Goal: Information Seeking & Learning: Learn about a topic

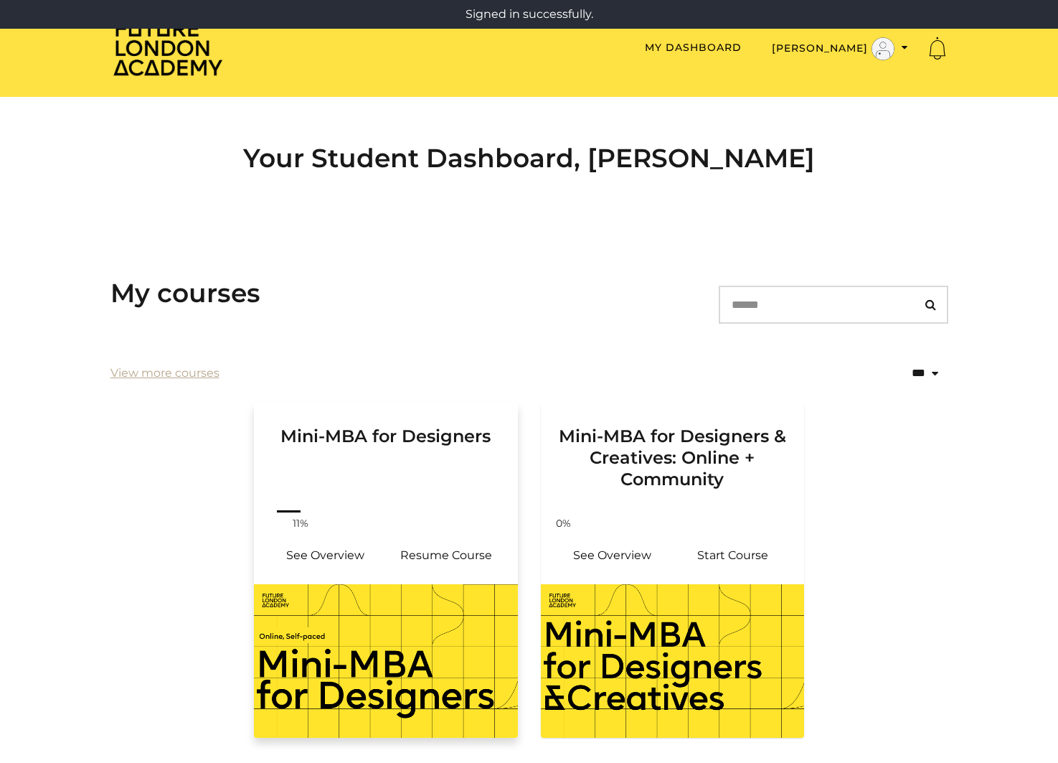
scroll to position [108, 0]
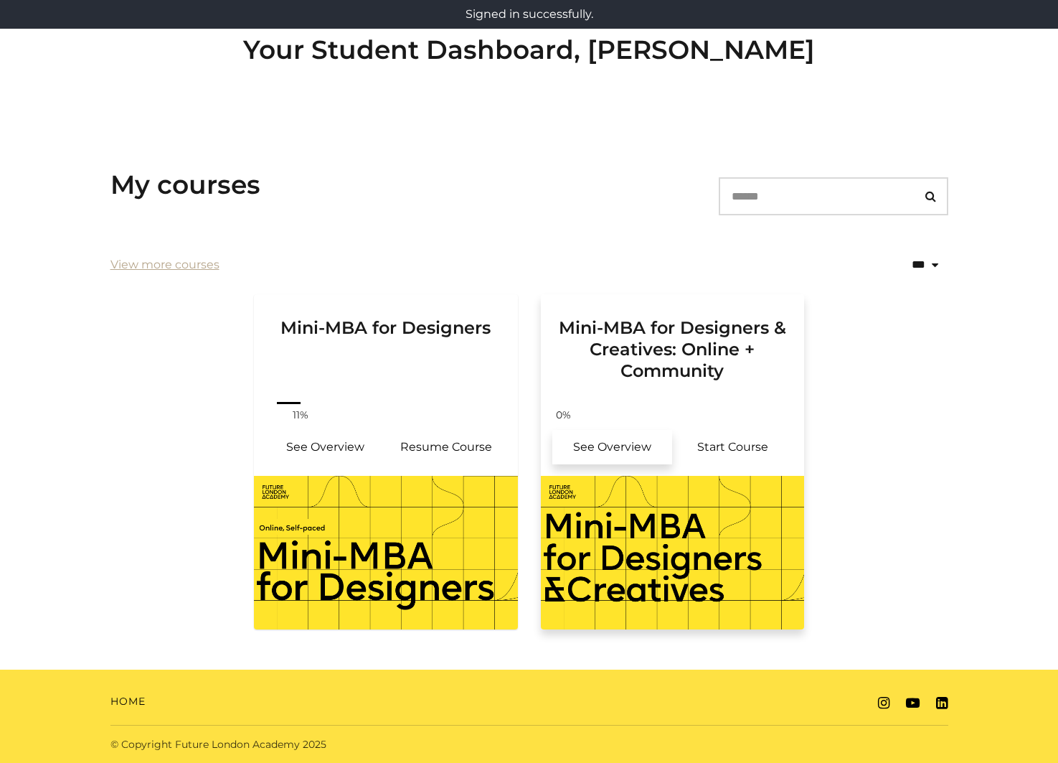
click at [623, 445] on link "See Overview" at bounding box center [612, 447] width 121 height 34
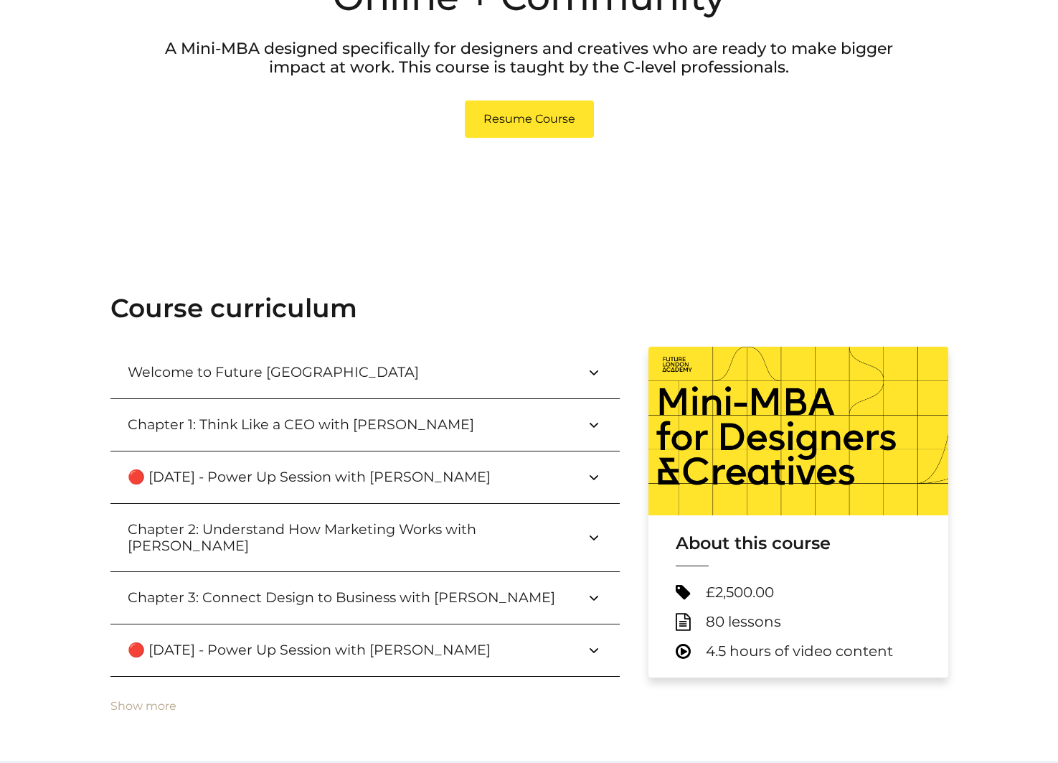
scroll to position [380, 0]
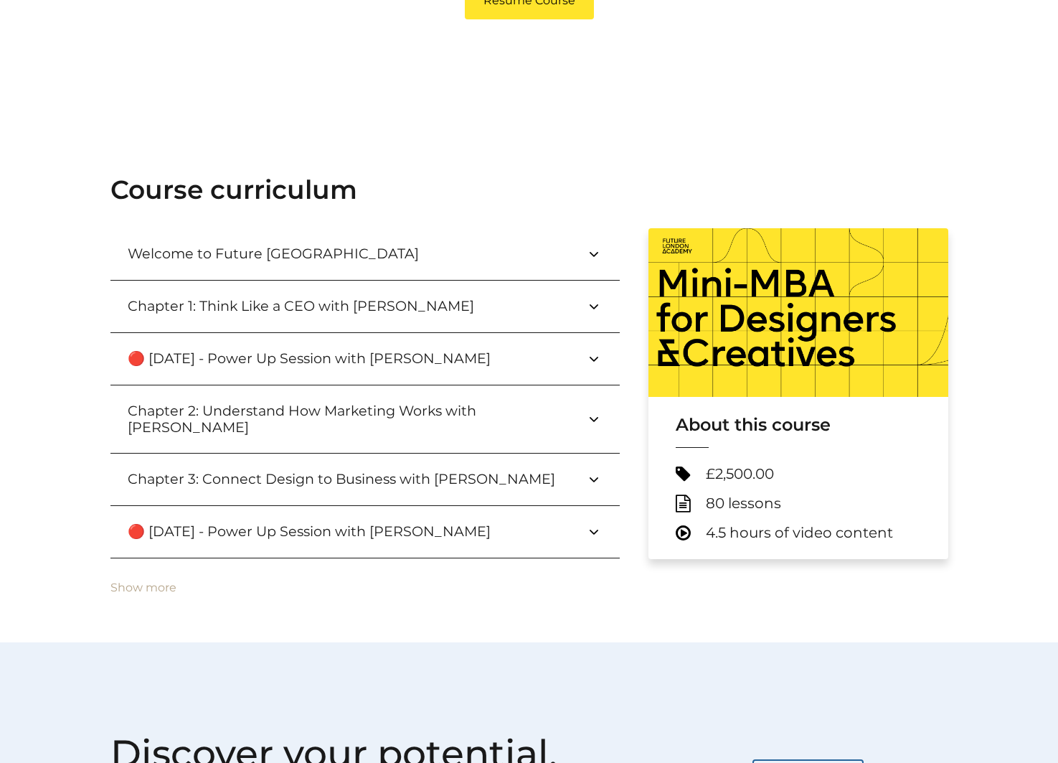
click at [490, 281] on button "Chapter 1: Think Like a CEO with Paul Wright" at bounding box center [364, 307] width 509 height 52
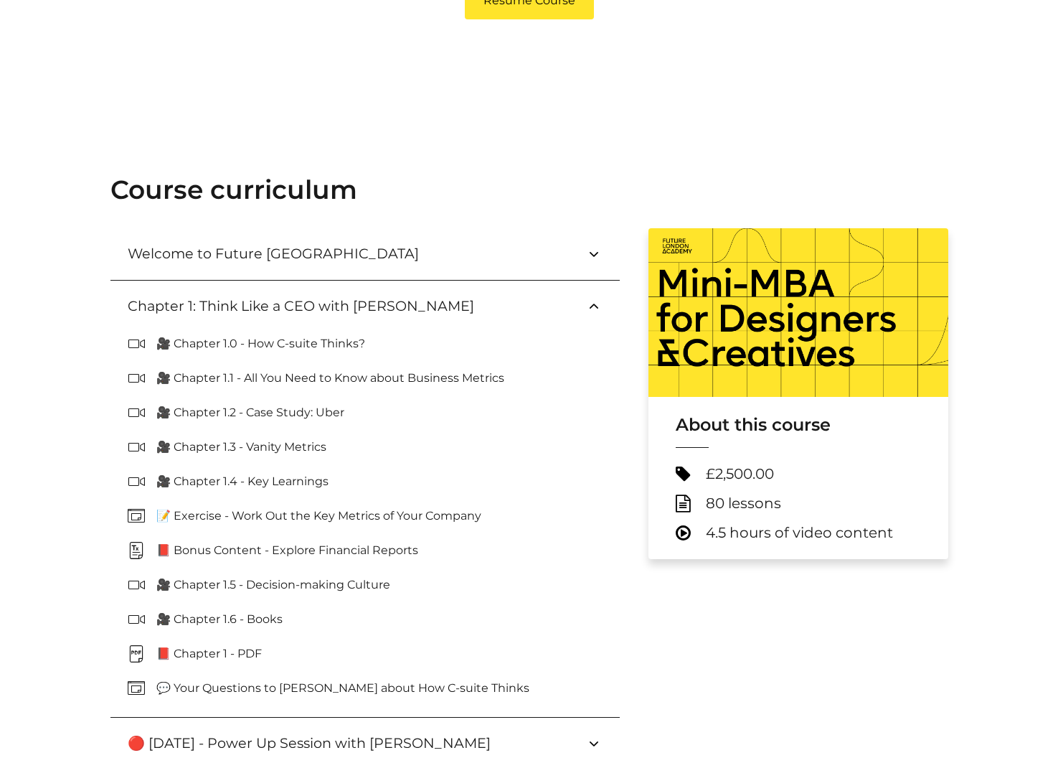
click at [267, 407] on p "🎥 Chapter 1.2 - Case Study: Uber" at bounding box center [255, 412] width 199 height 17
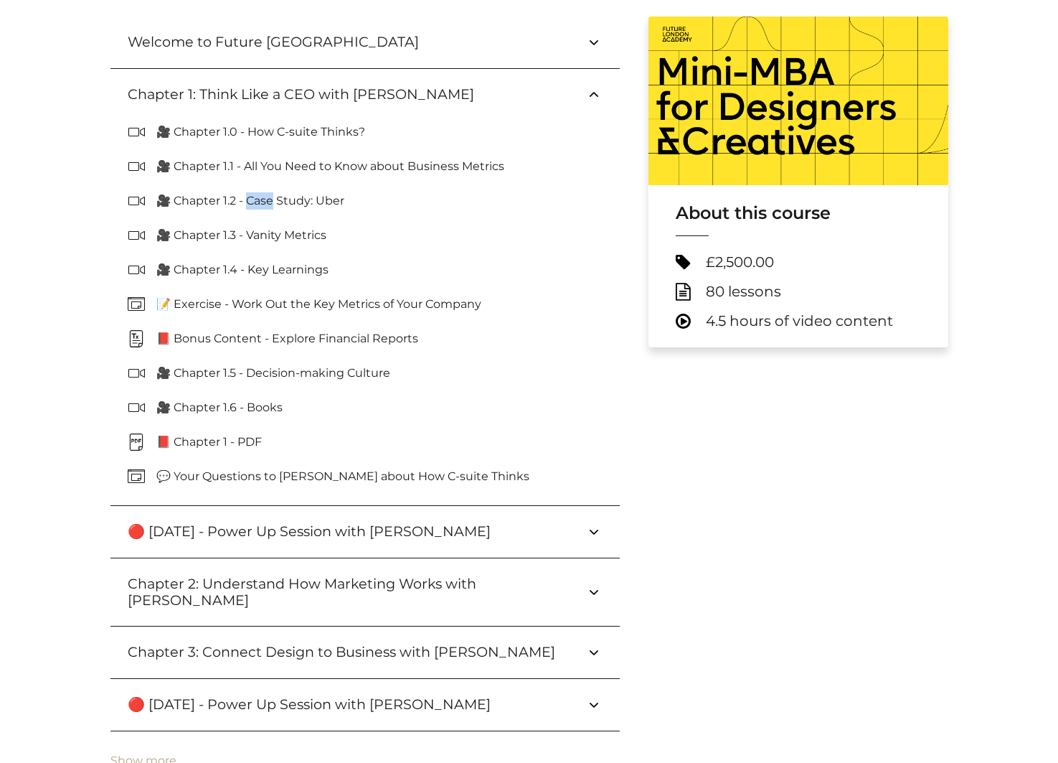
scroll to position [491, 0]
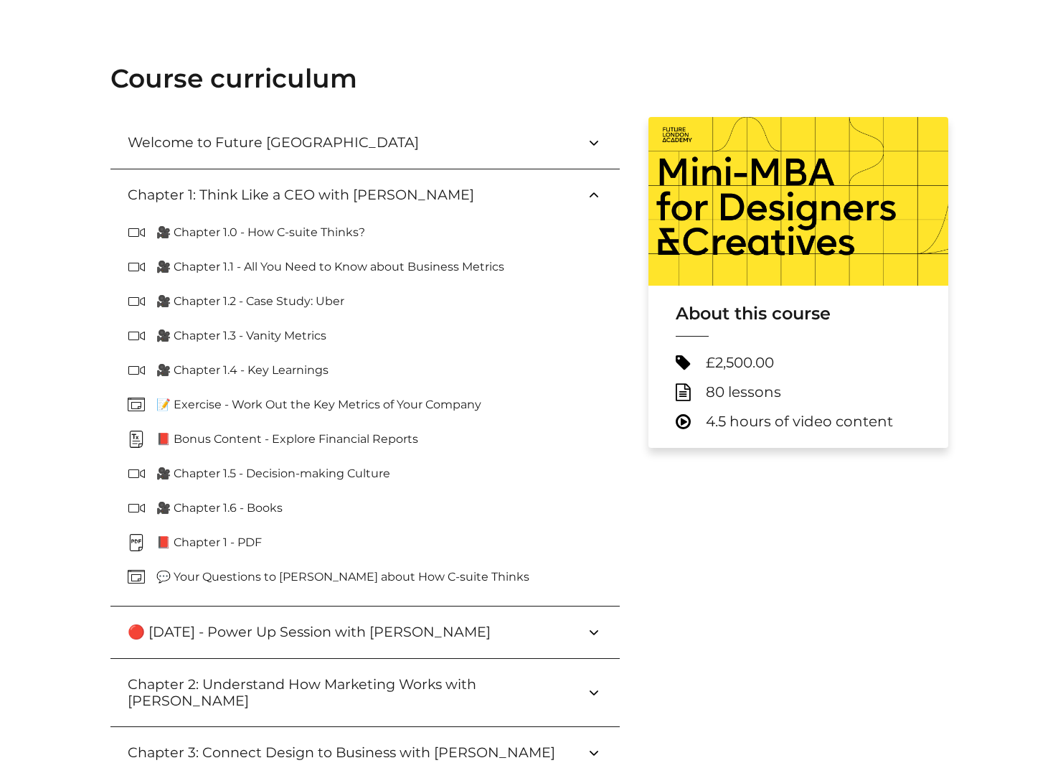
click at [217, 508] on p "🎥 Chapter 1.6 - Books" at bounding box center [225, 507] width 138 height 17
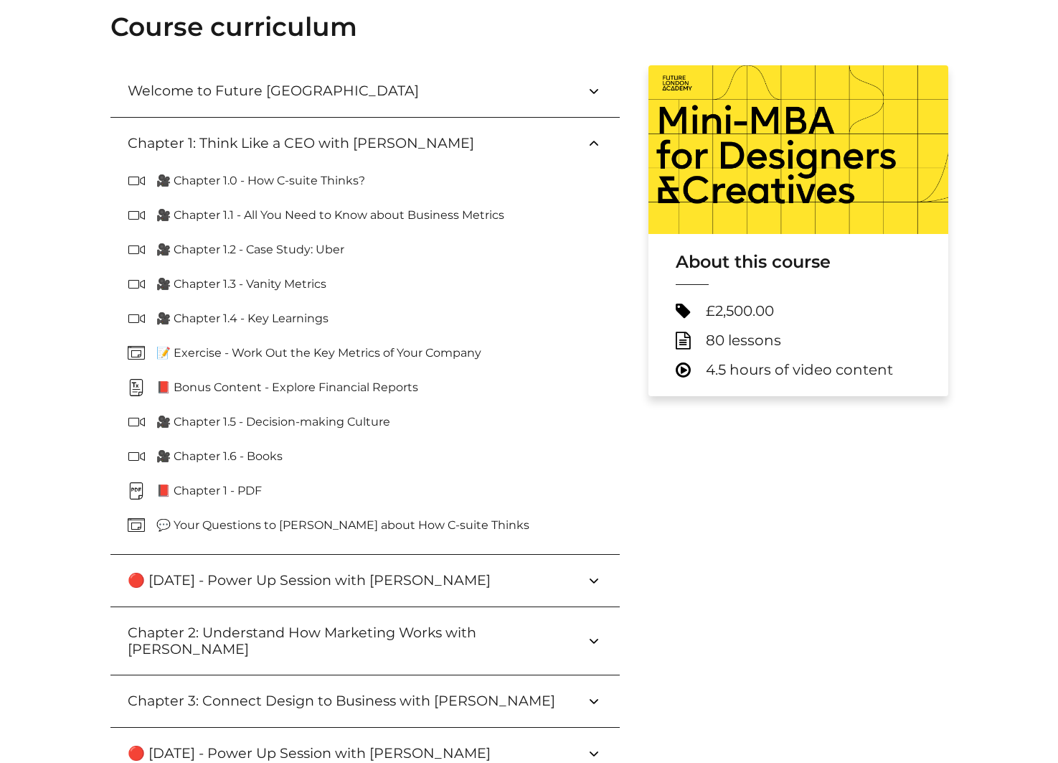
scroll to position [542, 0]
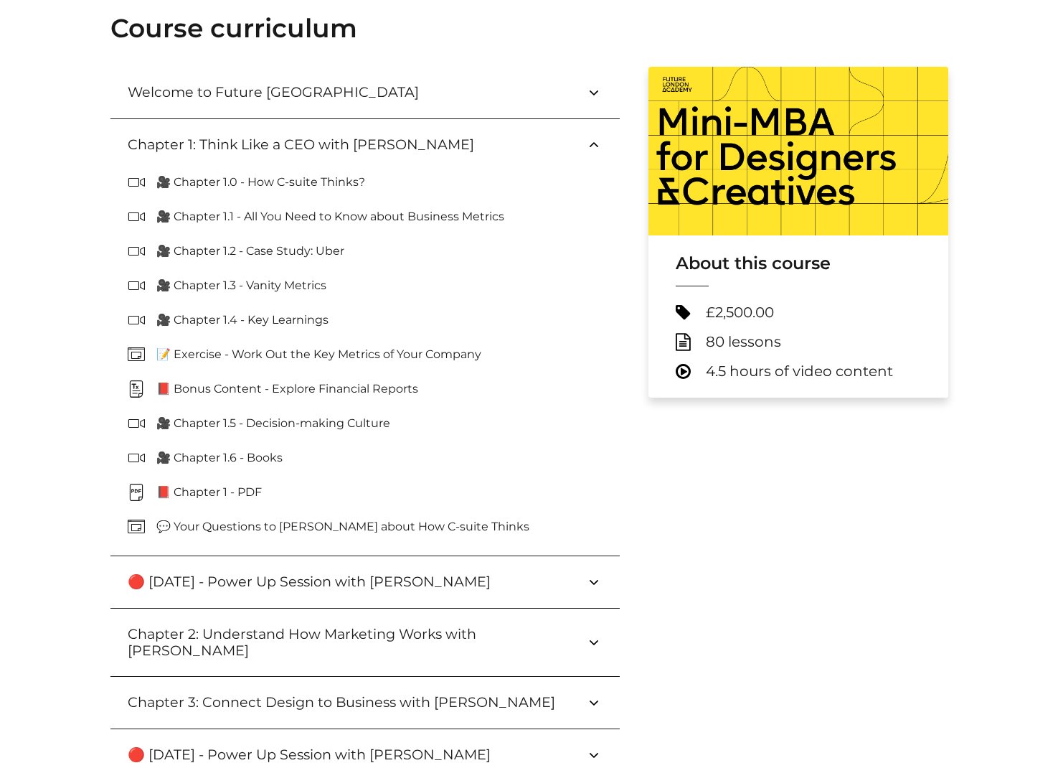
click at [232, 593] on button "🔴 September 24 - Power Up Session with Paul Wright" at bounding box center [364, 582] width 509 height 52
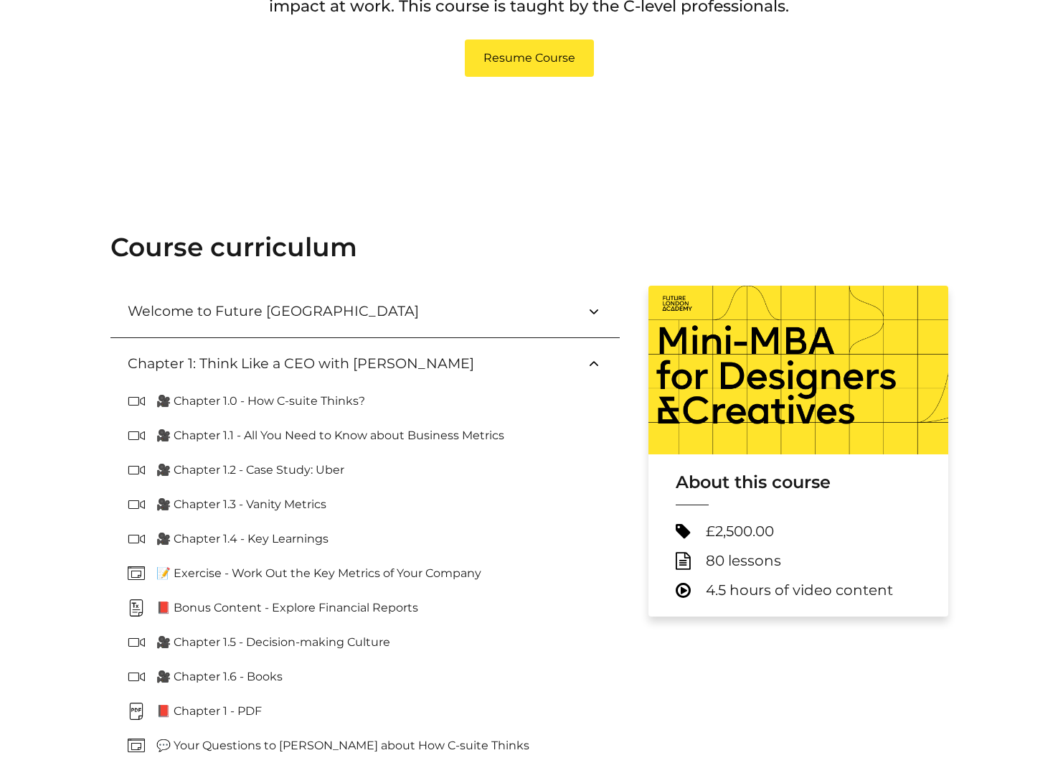
scroll to position [125, 0]
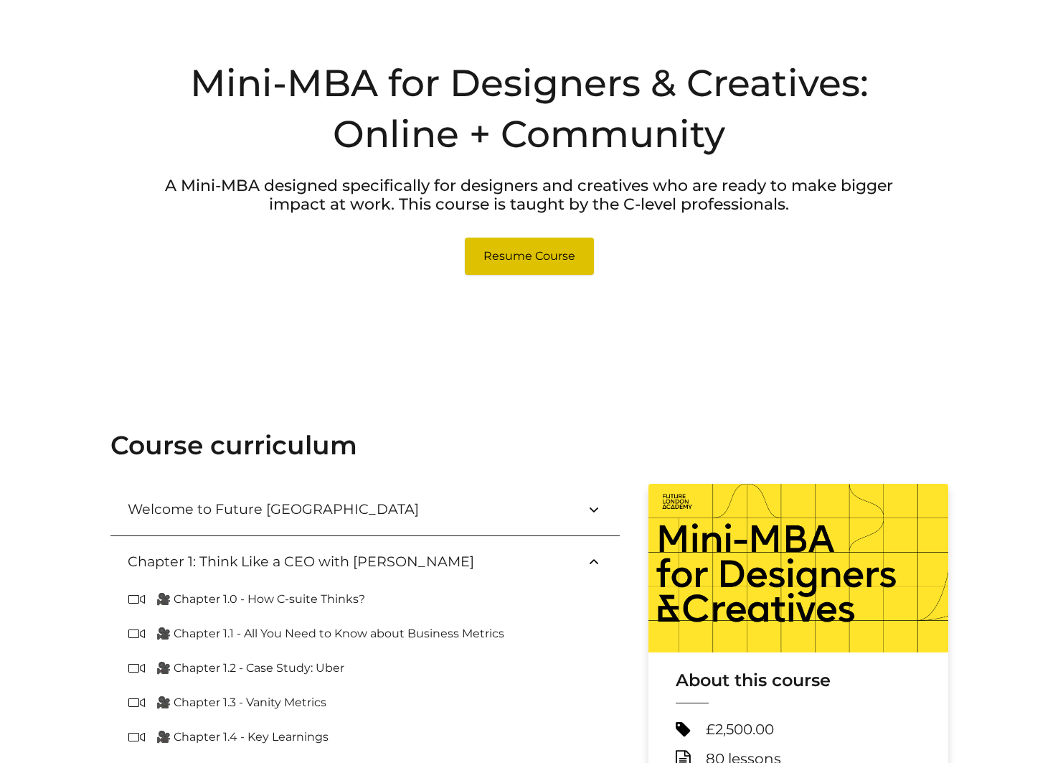
click at [519, 255] on link "Resume Course" at bounding box center [529, 255] width 129 height 37
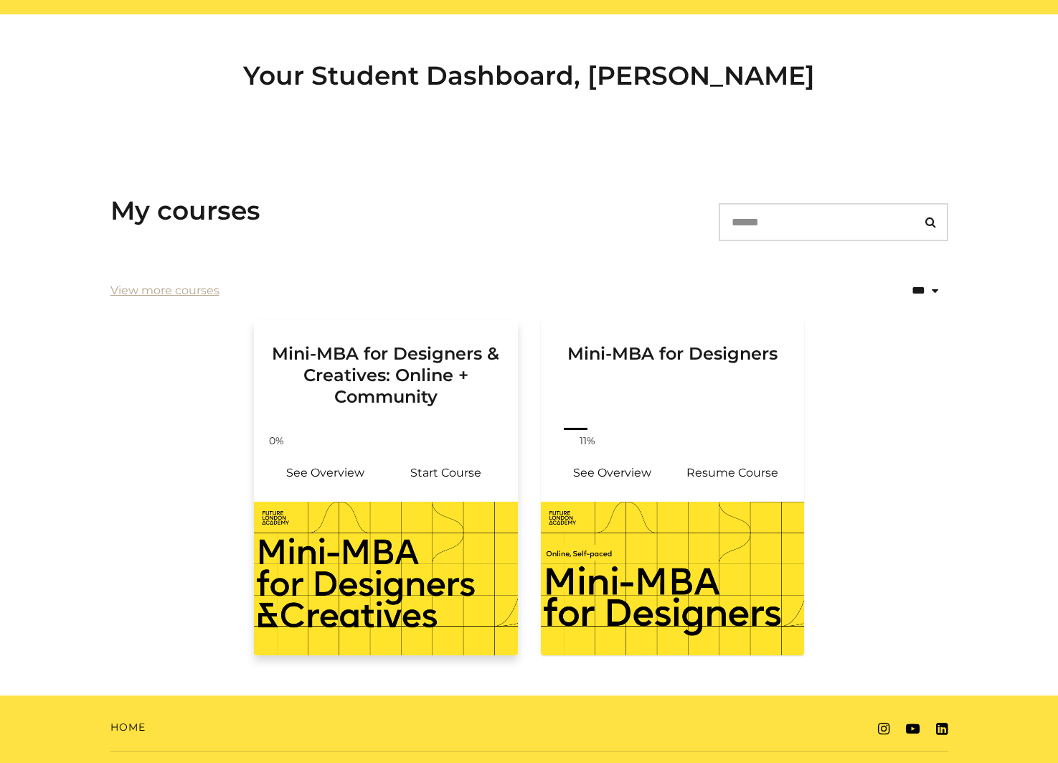
scroll to position [108, 0]
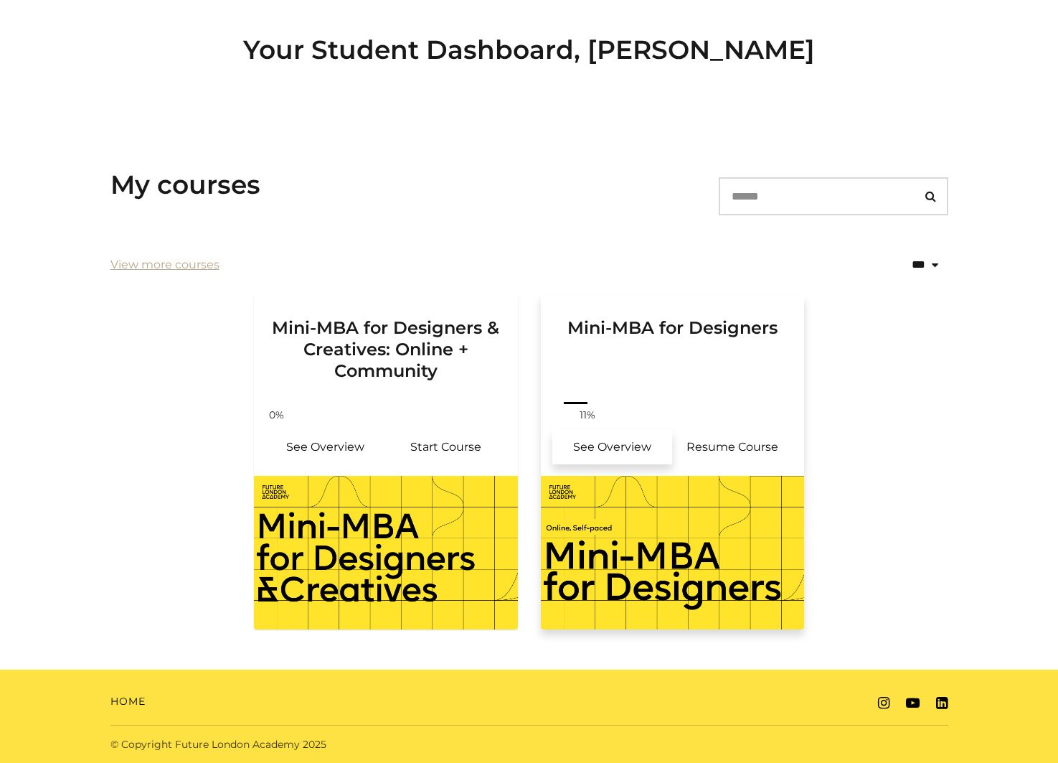
click at [601, 444] on link "See Overview" at bounding box center [612, 447] width 121 height 34
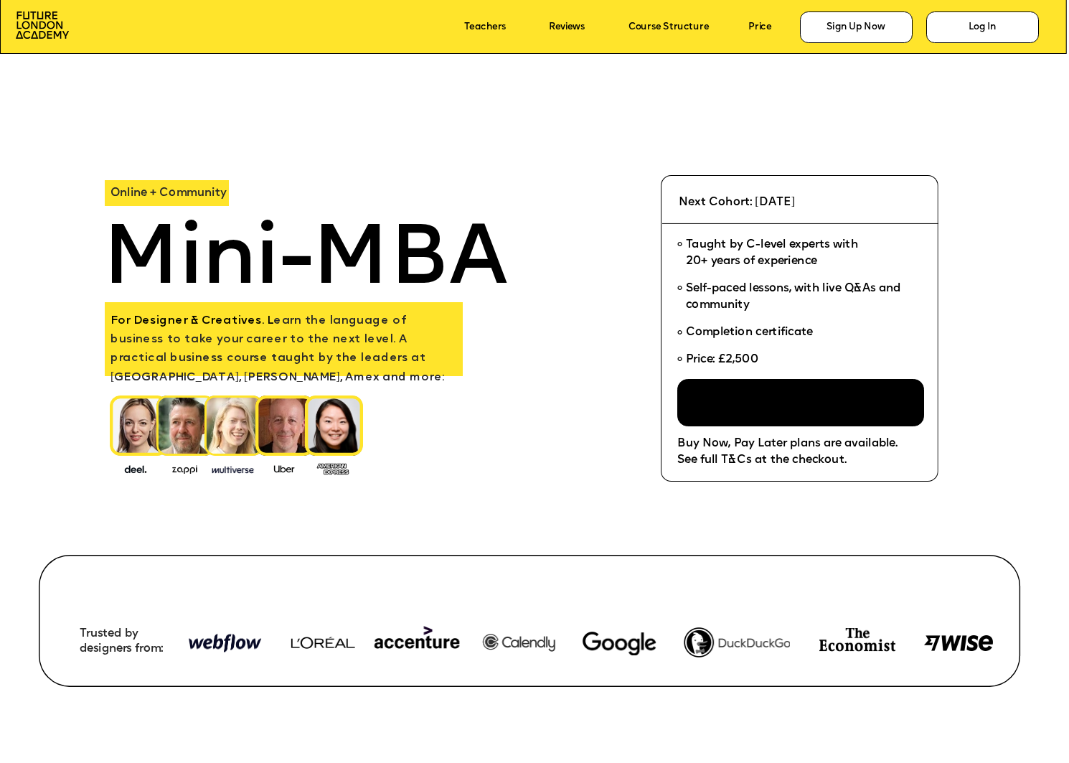
scroll to position [6, 0]
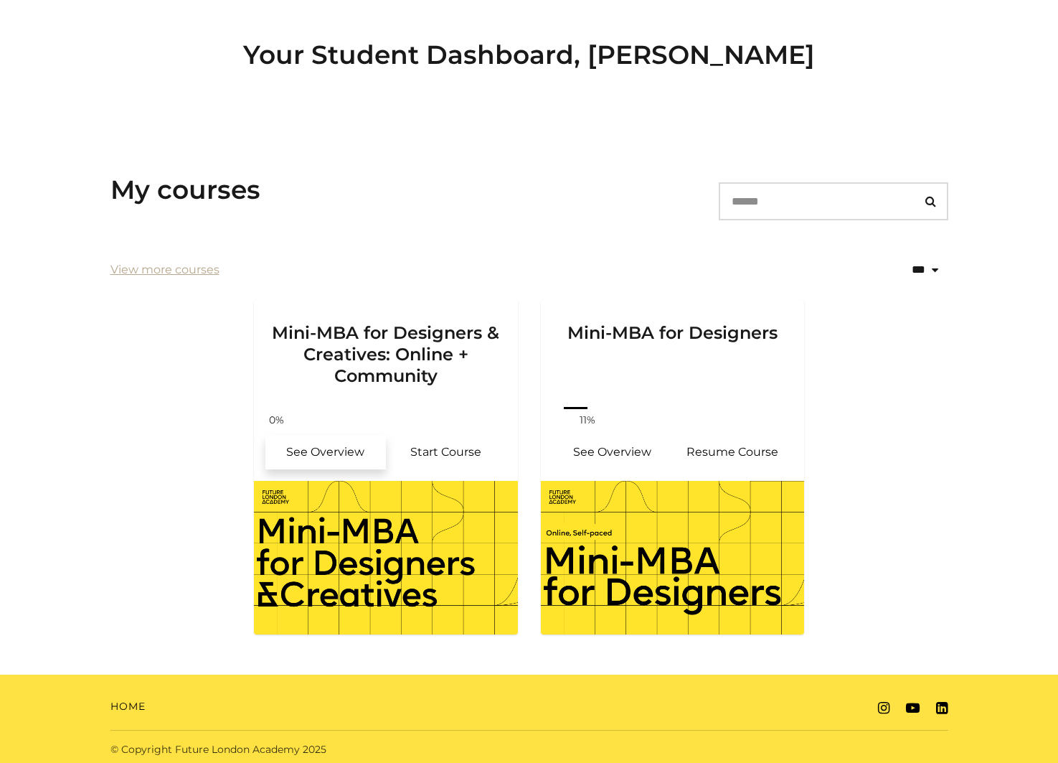
drag, startPoint x: 299, startPoint y: 457, endPoint x: 0, endPoint y: 569, distance: 319.4
click at [0, 0] on main "**********" at bounding box center [529, 334] width 1058 height 681
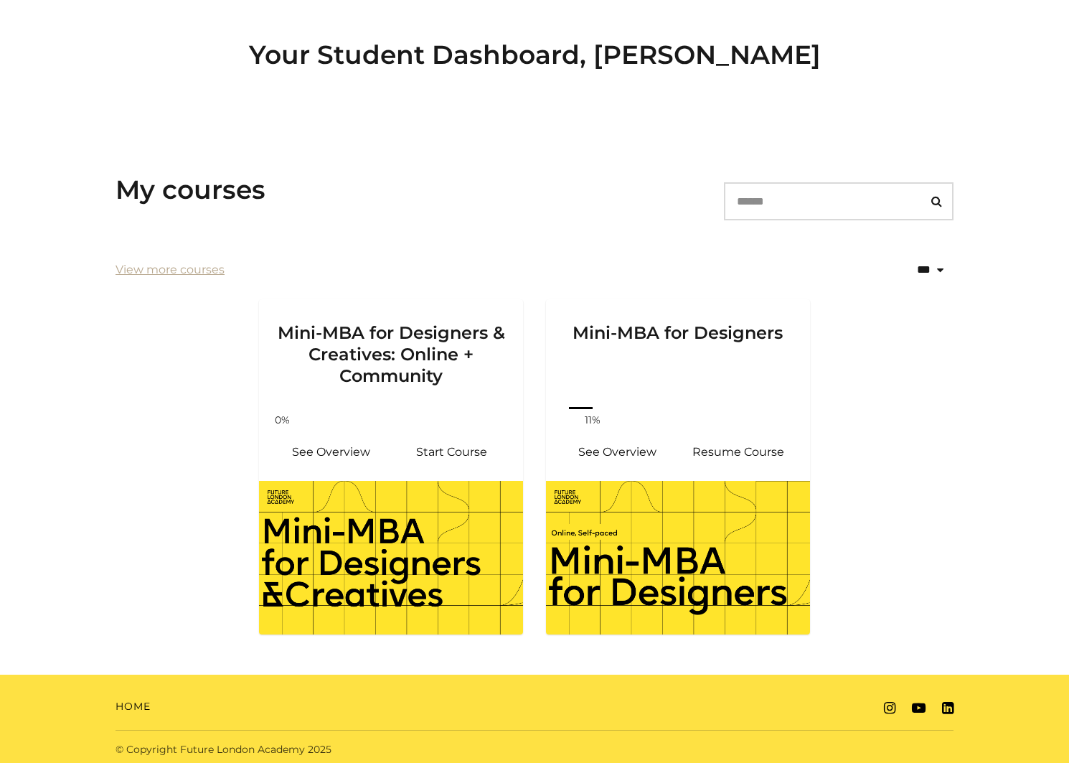
click at [209, 407] on ul "Mini-MBA for Designers & Creatives: Online + Community Your progress: 0% See Ov…" at bounding box center [534, 475] width 861 height 352
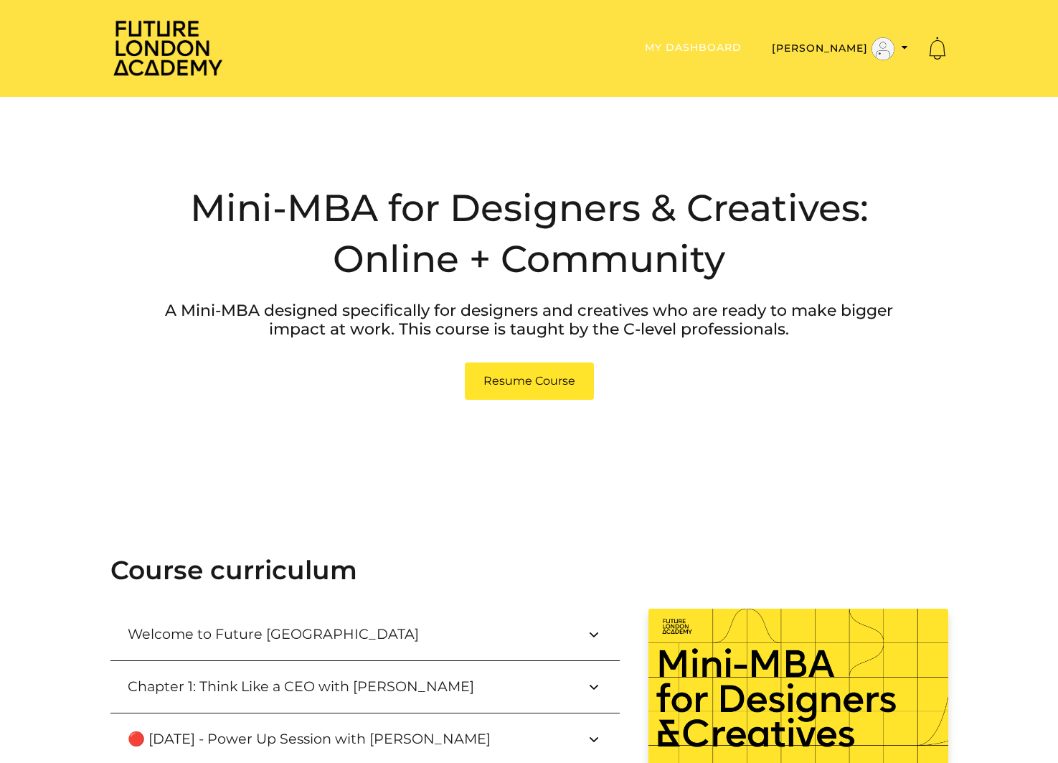
click at [742, 47] on link "My Dashboard" at bounding box center [693, 47] width 97 height 13
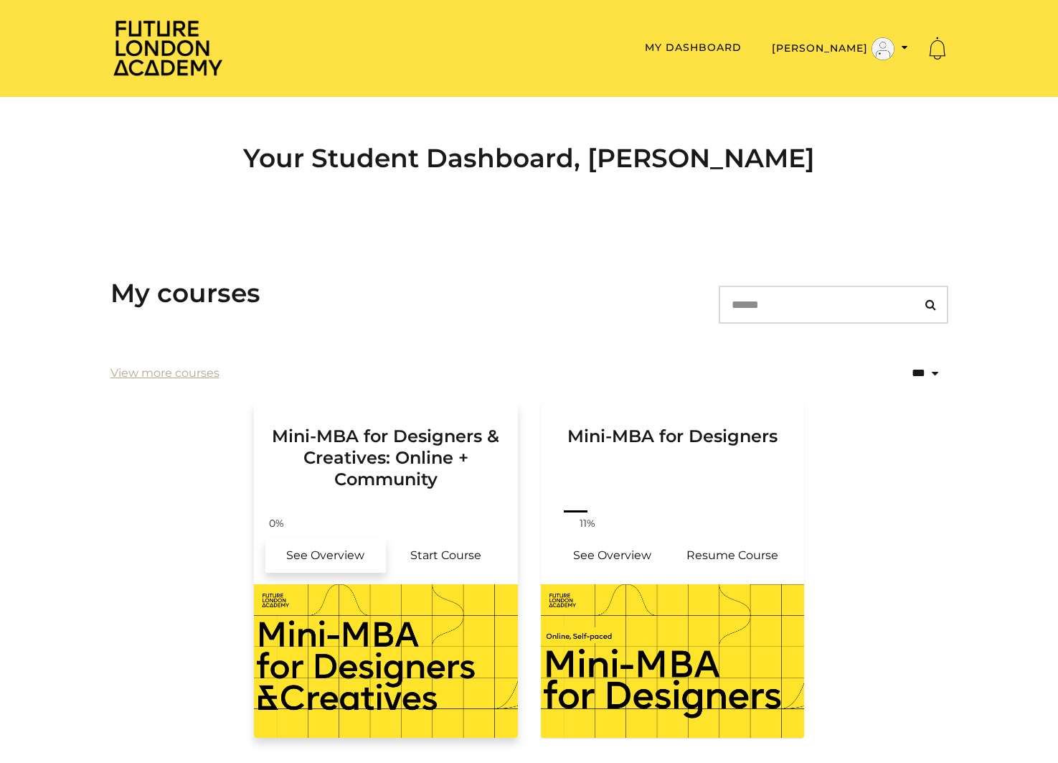
click at [326, 540] on link "See Overview" at bounding box center [325, 555] width 121 height 34
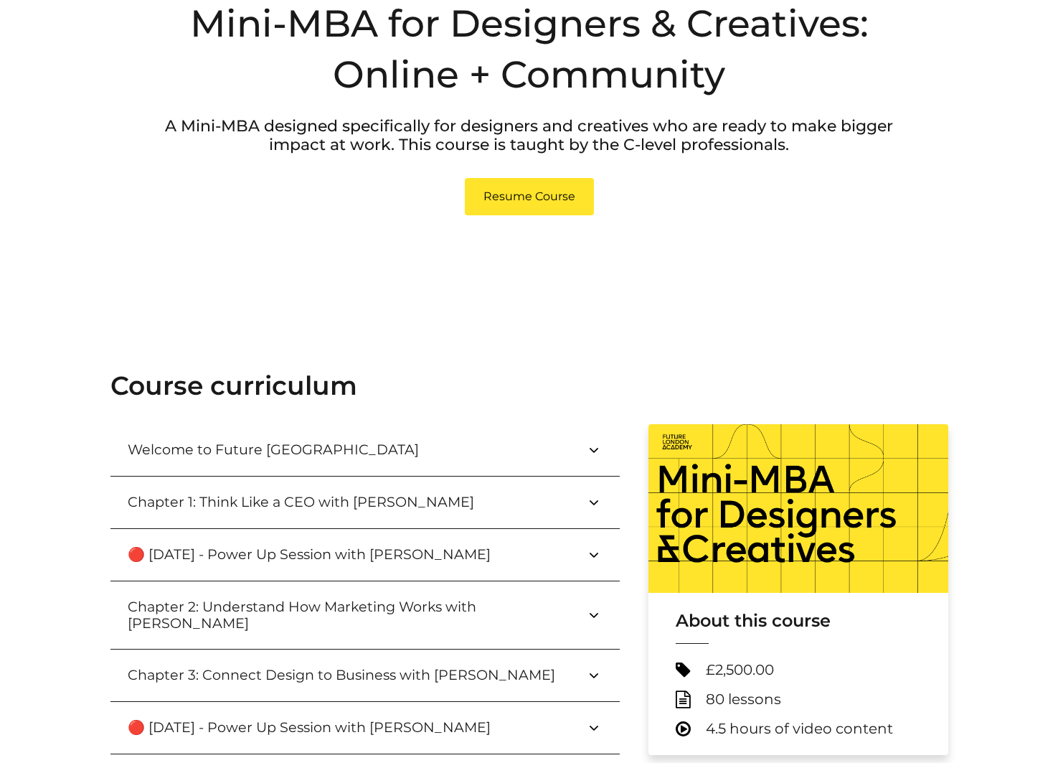
scroll to position [16, 0]
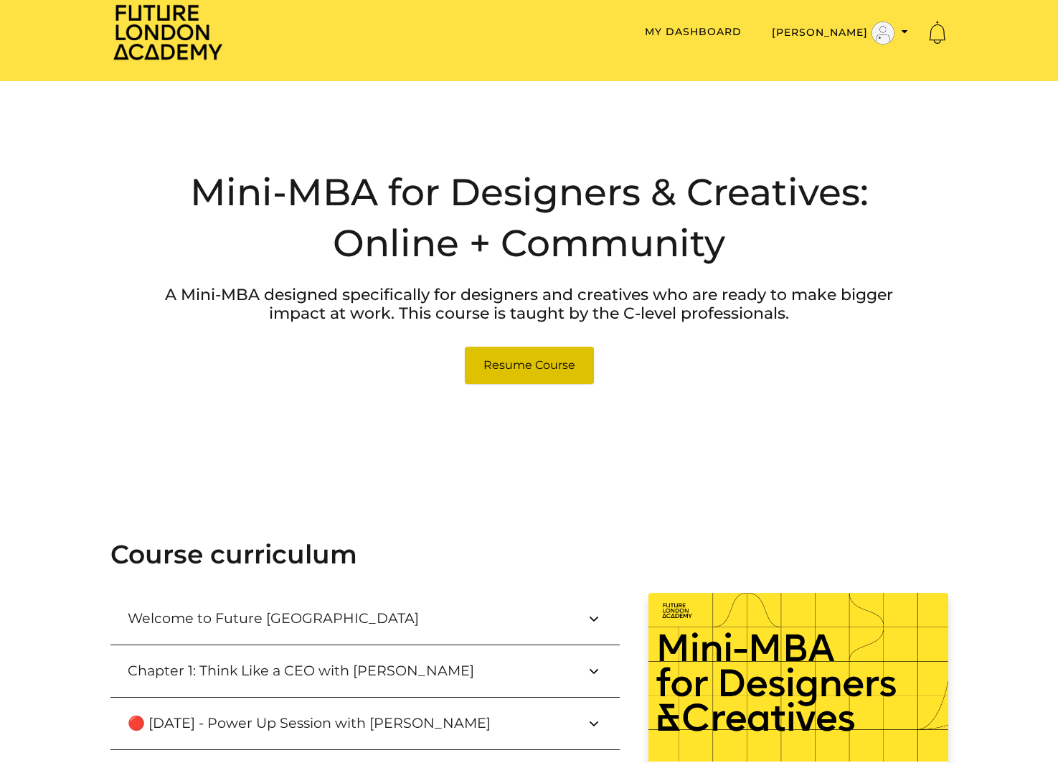
click at [555, 380] on link "Resume Course" at bounding box center [529, 365] width 129 height 37
click at [547, 368] on link "Resume Course" at bounding box center [529, 365] width 129 height 37
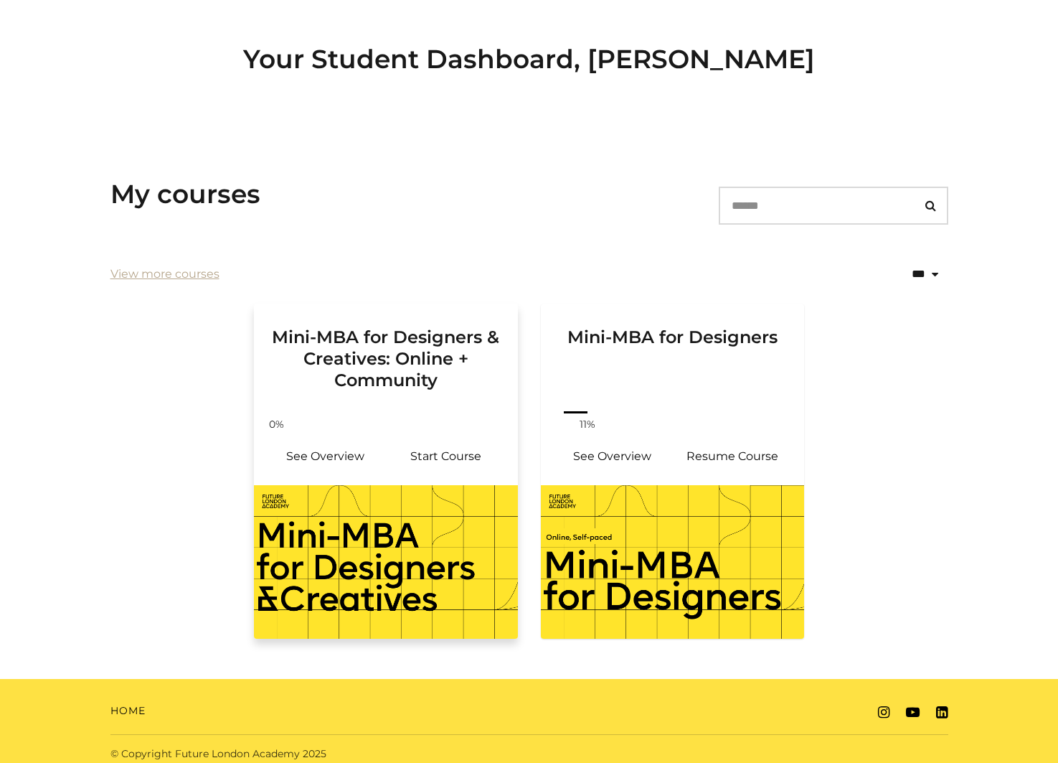
scroll to position [108, 0]
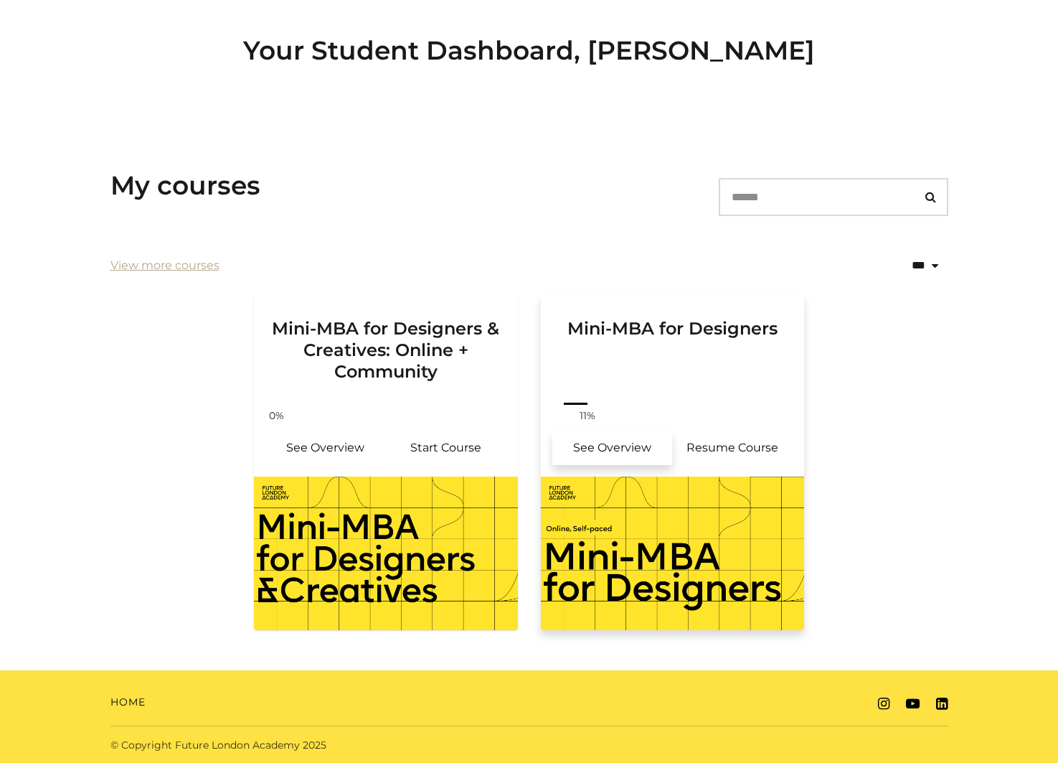
click at [608, 449] on link "See Overview" at bounding box center [612, 447] width 121 height 34
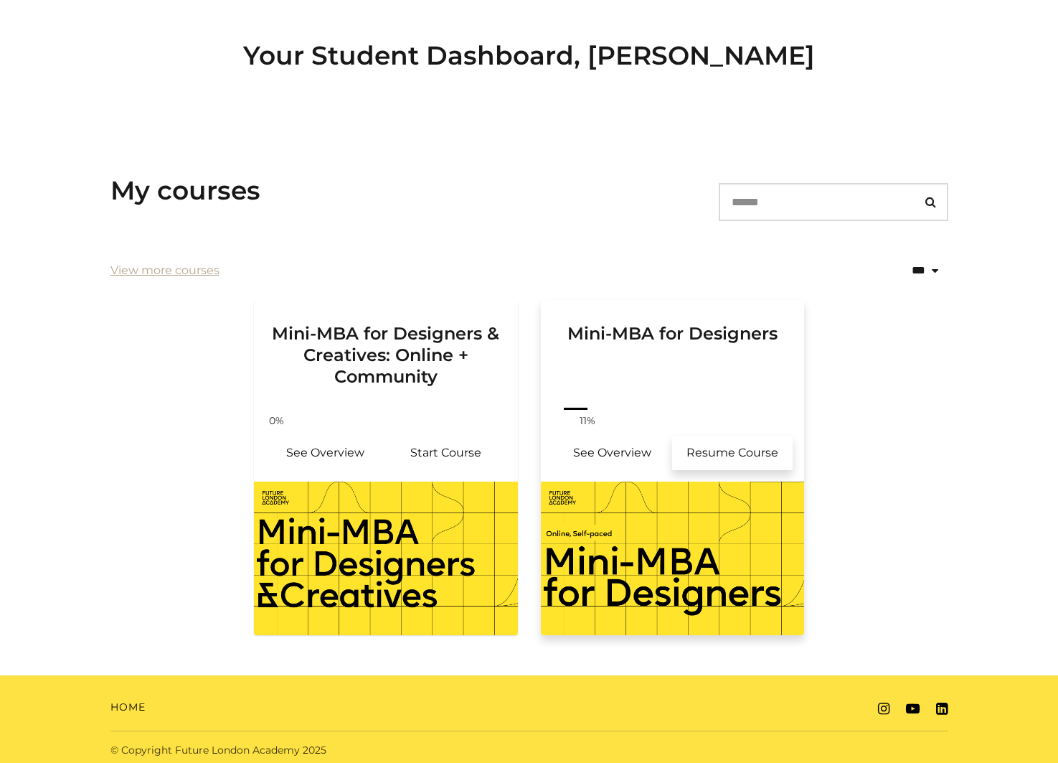
click at [711, 454] on link "Resume Course" at bounding box center [732, 452] width 121 height 34
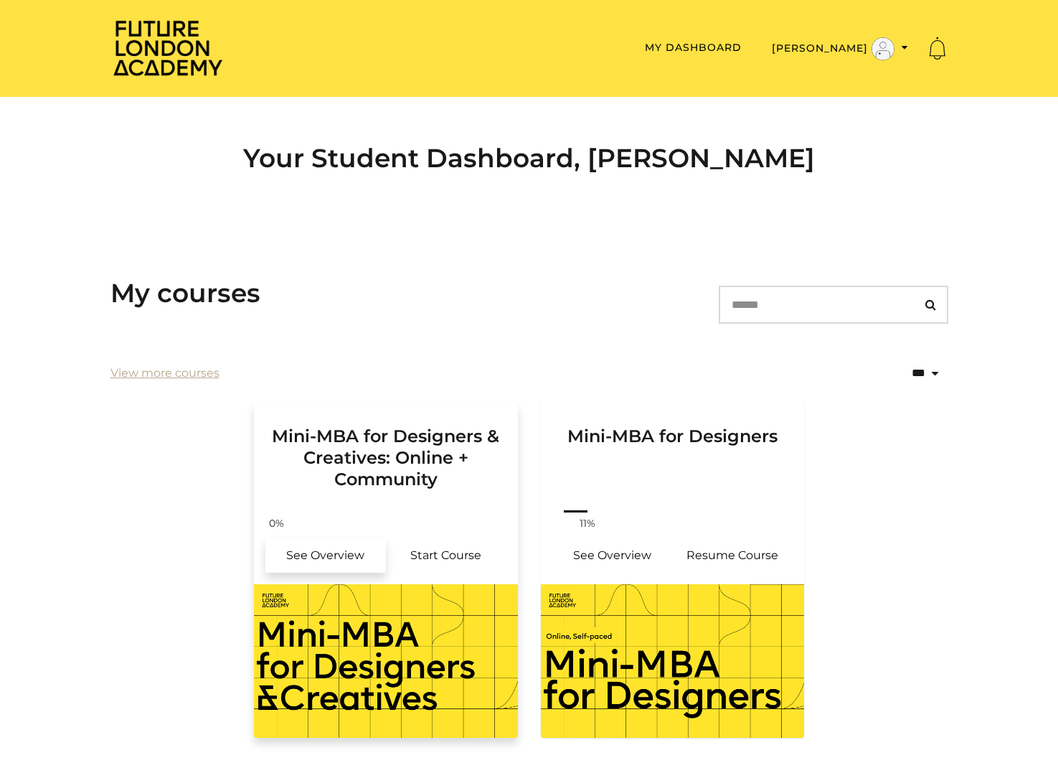
click at [336, 555] on link "See Overview" at bounding box center [325, 555] width 121 height 34
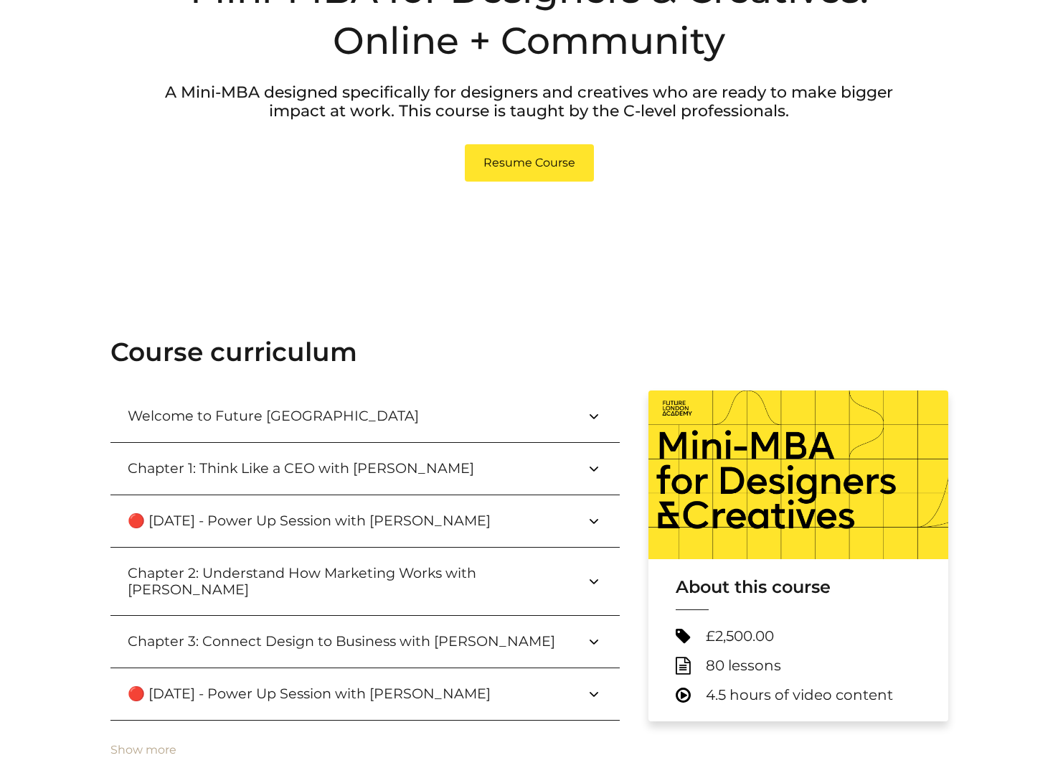
scroll to position [208, 0]
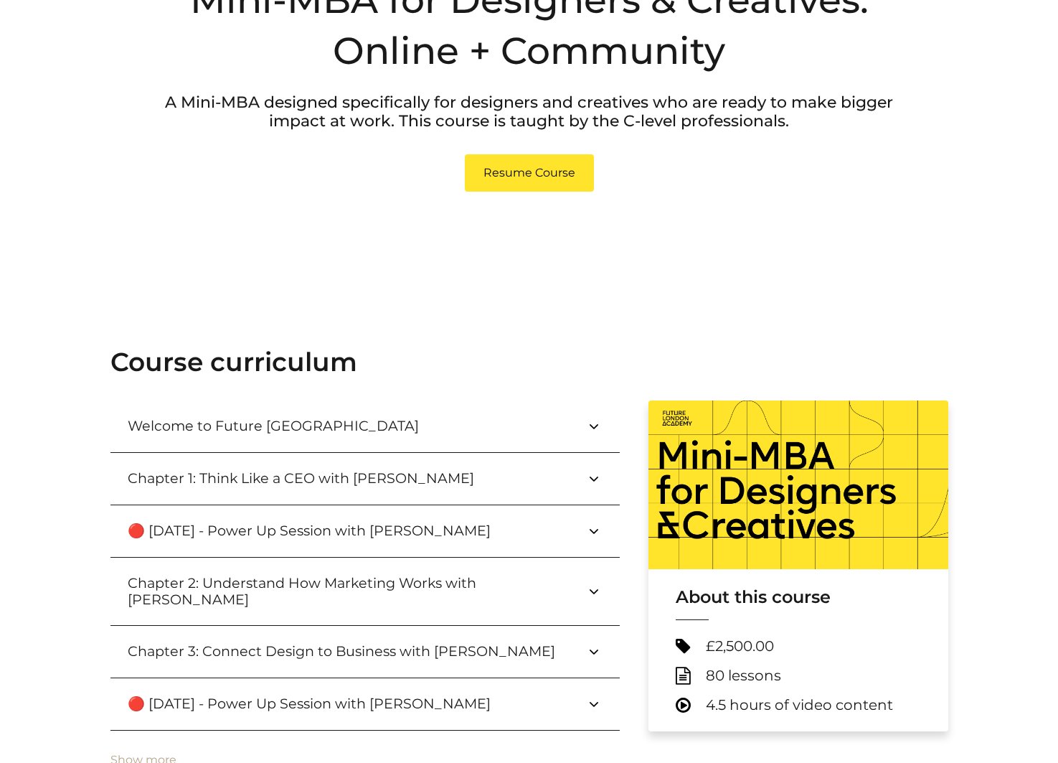
click at [322, 437] on button "Welcome to Future [GEOGRAPHIC_DATA]" at bounding box center [364, 426] width 509 height 52
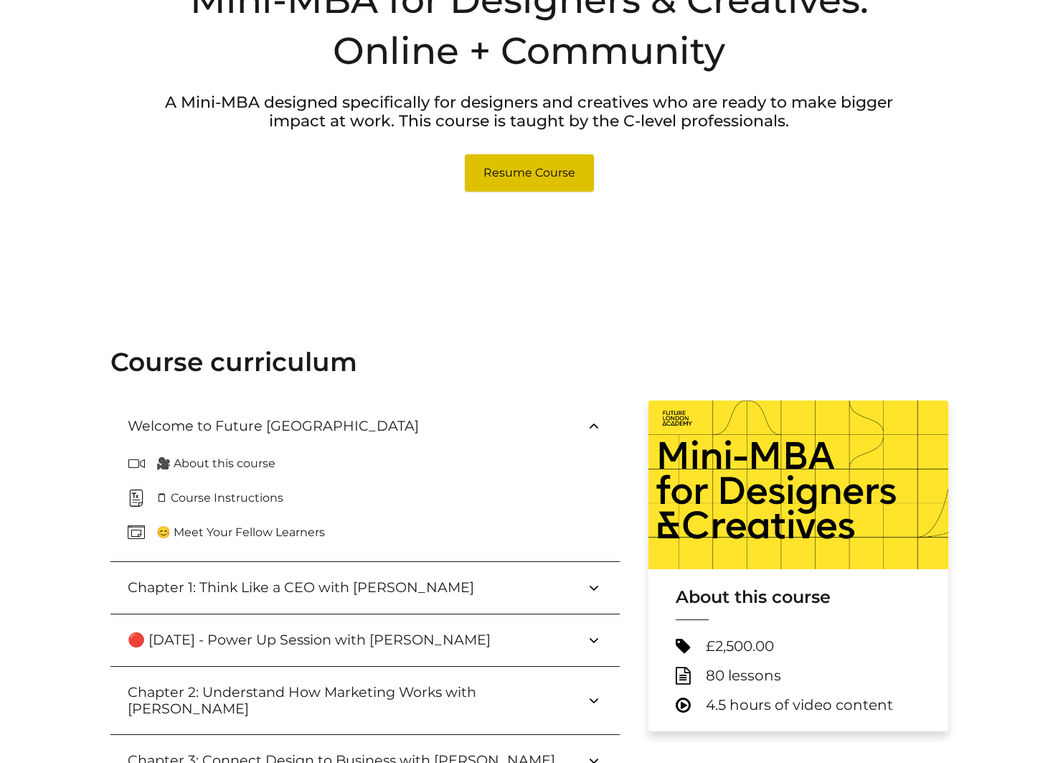
click at [503, 180] on link "Resume Course" at bounding box center [529, 172] width 129 height 37
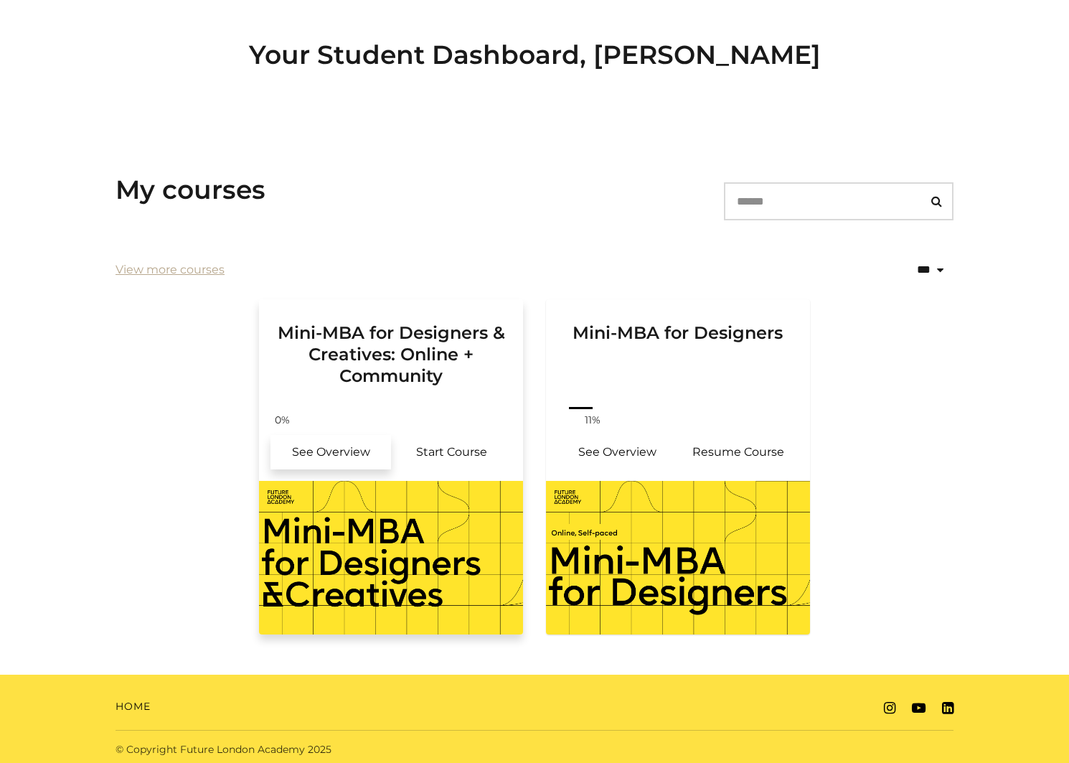
click at [324, 455] on link "See Overview" at bounding box center [330, 452] width 121 height 34
